Goal: Navigation & Orientation: Find specific page/section

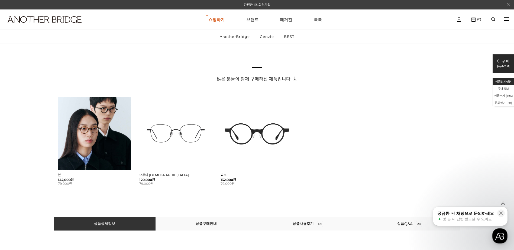
scroll to position [298, 0]
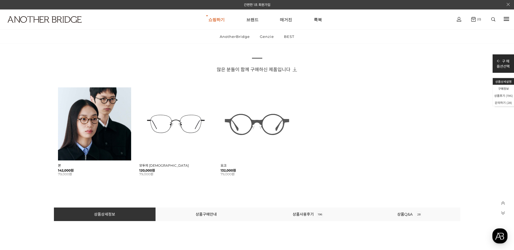
click at [263, 131] on img at bounding box center [256, 123] width 73 height 73
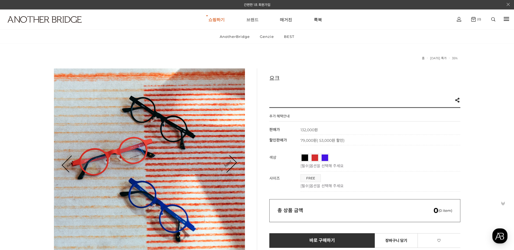
click at [255, 21] on link "브랜드" at bounding box center [252, 19] width 12 height 19
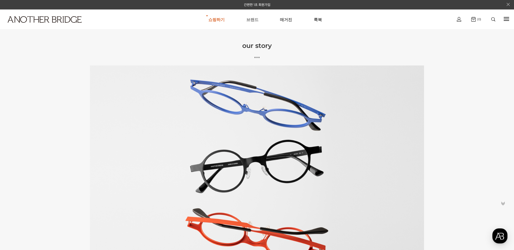
click at [255, 19] on link "브랜드" at bounding box center [252, 19] width 12 height 19
click at [256, 57] on icon at bounding box center [257, 57] width 514 height 5
click at [219, 47] on link "Genzie" at bounding box center [216, 46] width 58 height 10
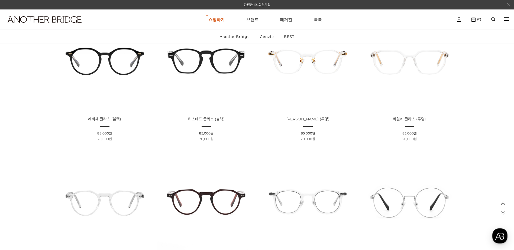
scroll to position [812, 0]
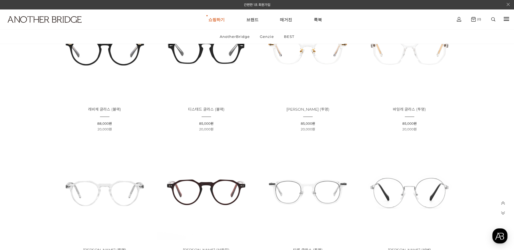
click at [224, 157] on img at bounding box center [206, 192] width 98 height 98
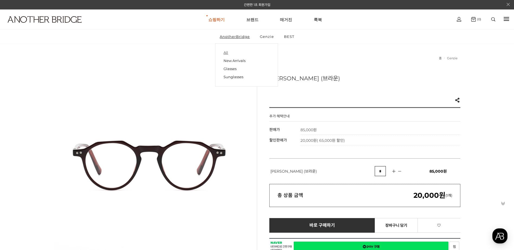
click at [225, 53] on link "All" at bounding box center [246, 53] width 46 height 8
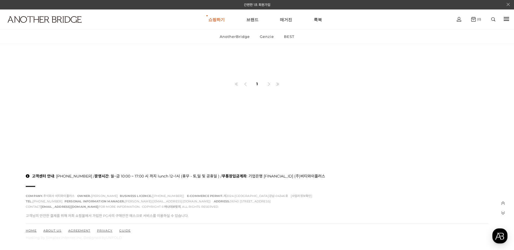
scroll to position [1208, 0]
